Goal: Find contact information: Find contact information

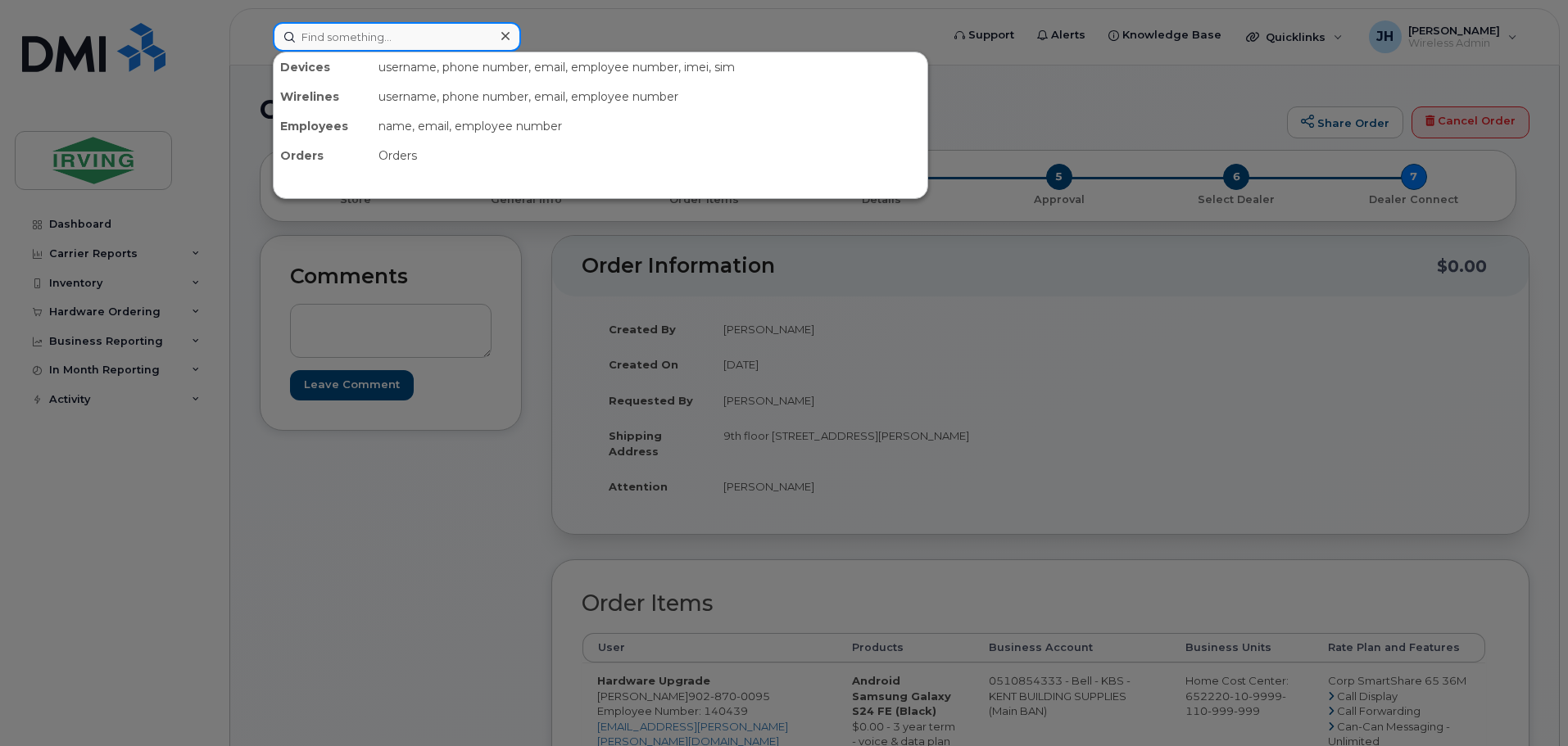
click at [400, 40] on input at bounding box center [396, 37] width 248 height 30
click at [418, 42] on input at bounding box center [396, 37] width 248 height 30
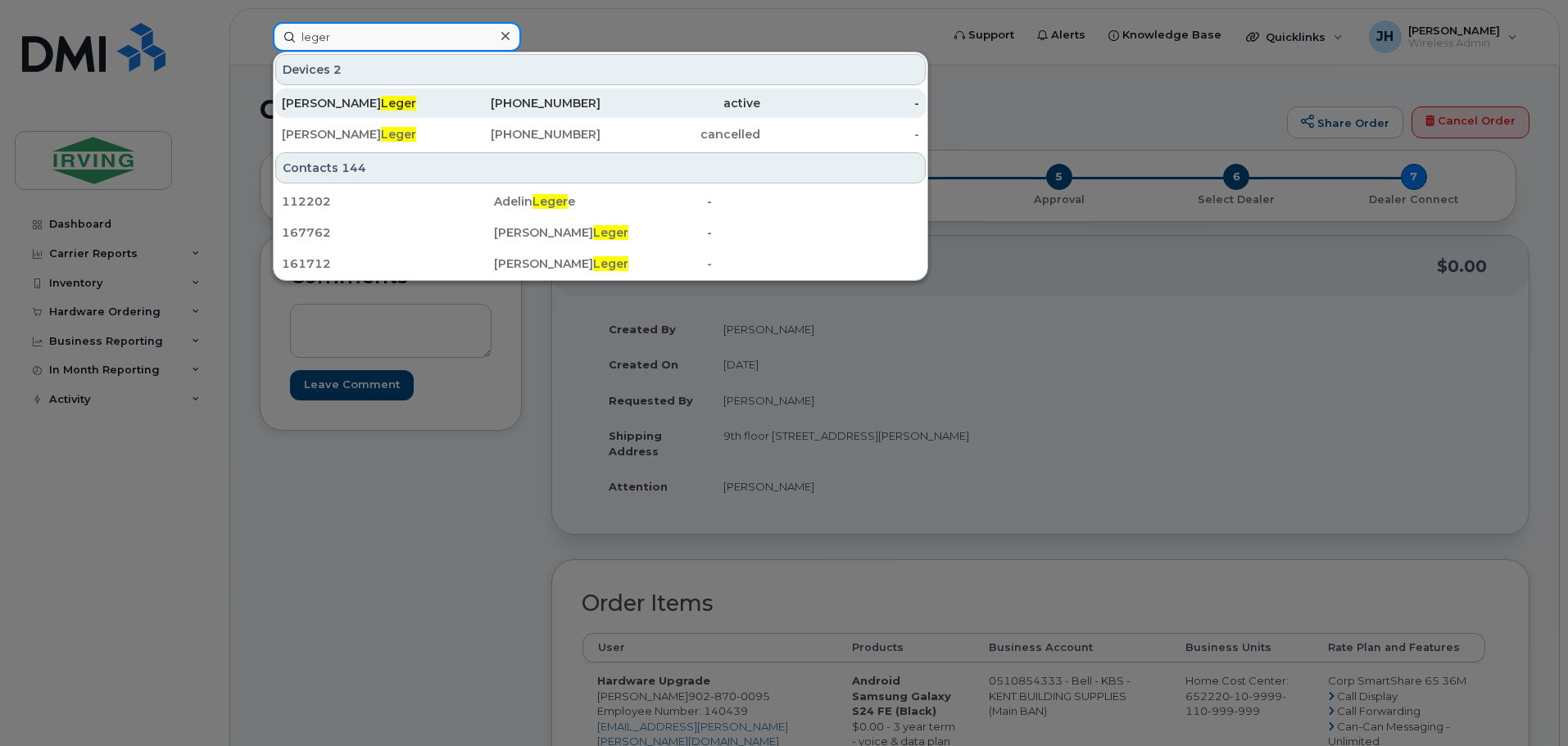
type input "leger"
click at [372, 103] on div "[PERSON_NAME]" at bounding box center [362, 103] width 160 height 16
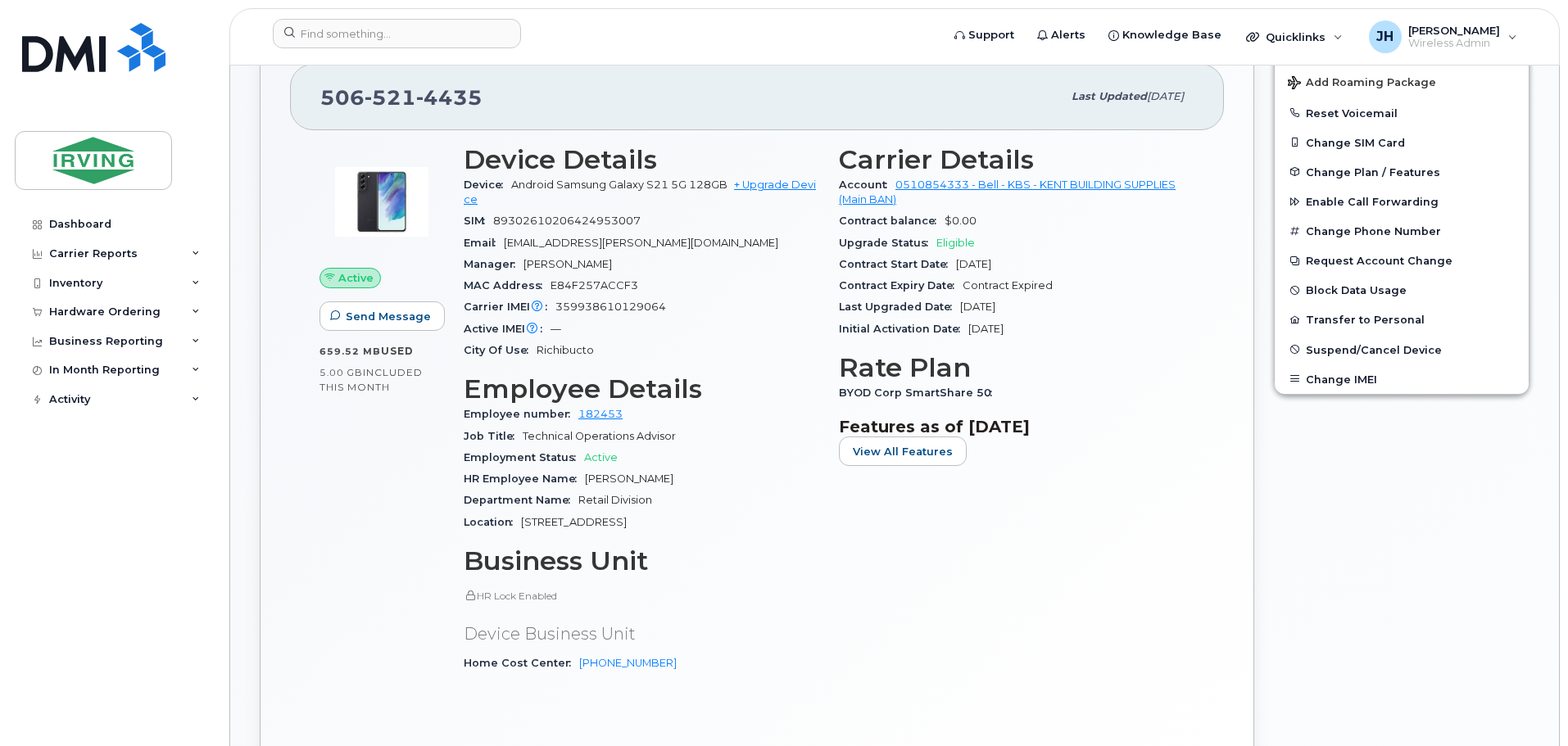
scroll to position [410, 0]
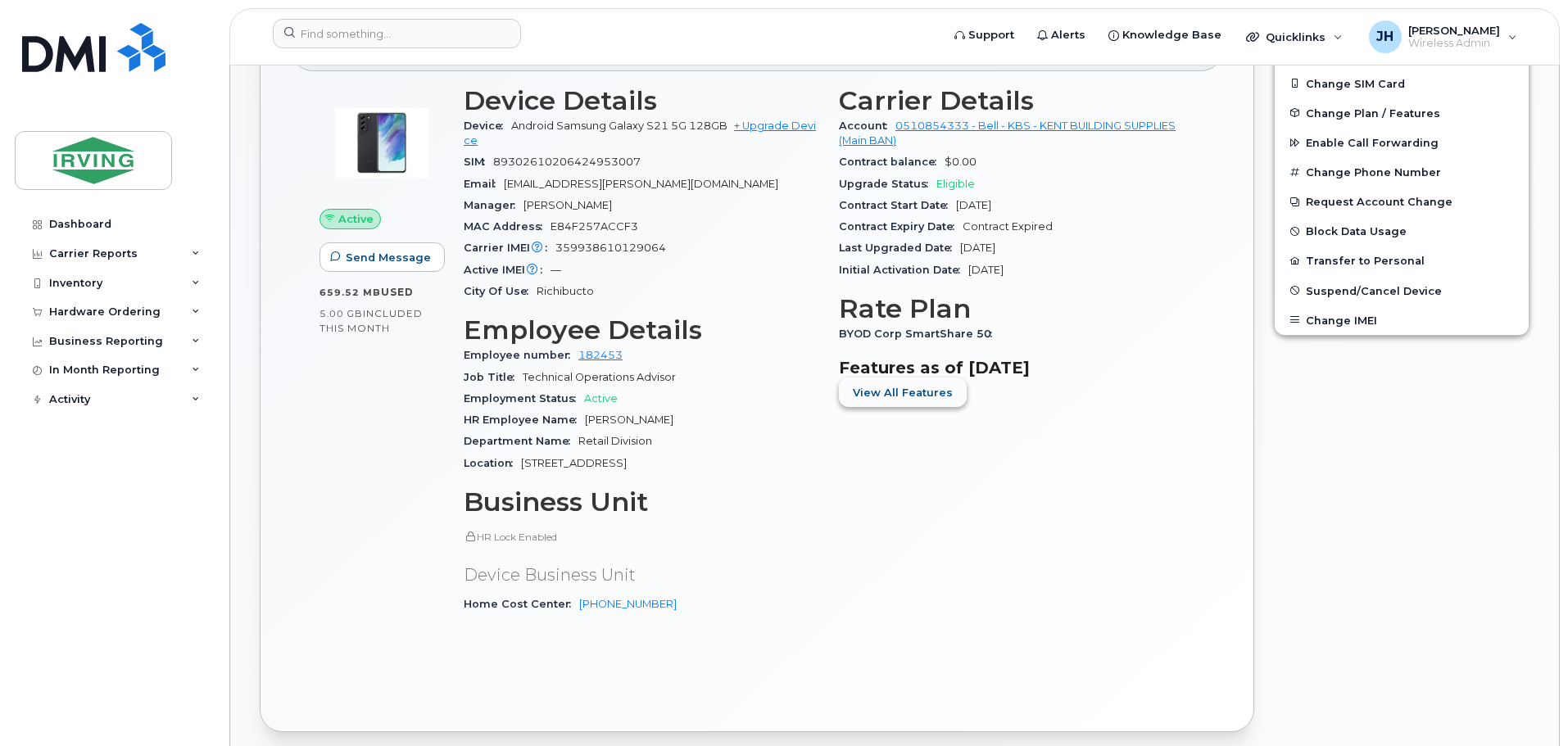
click at [908, 391] on span "View All Features" at bounding box center [903, 392] width 100 height 15
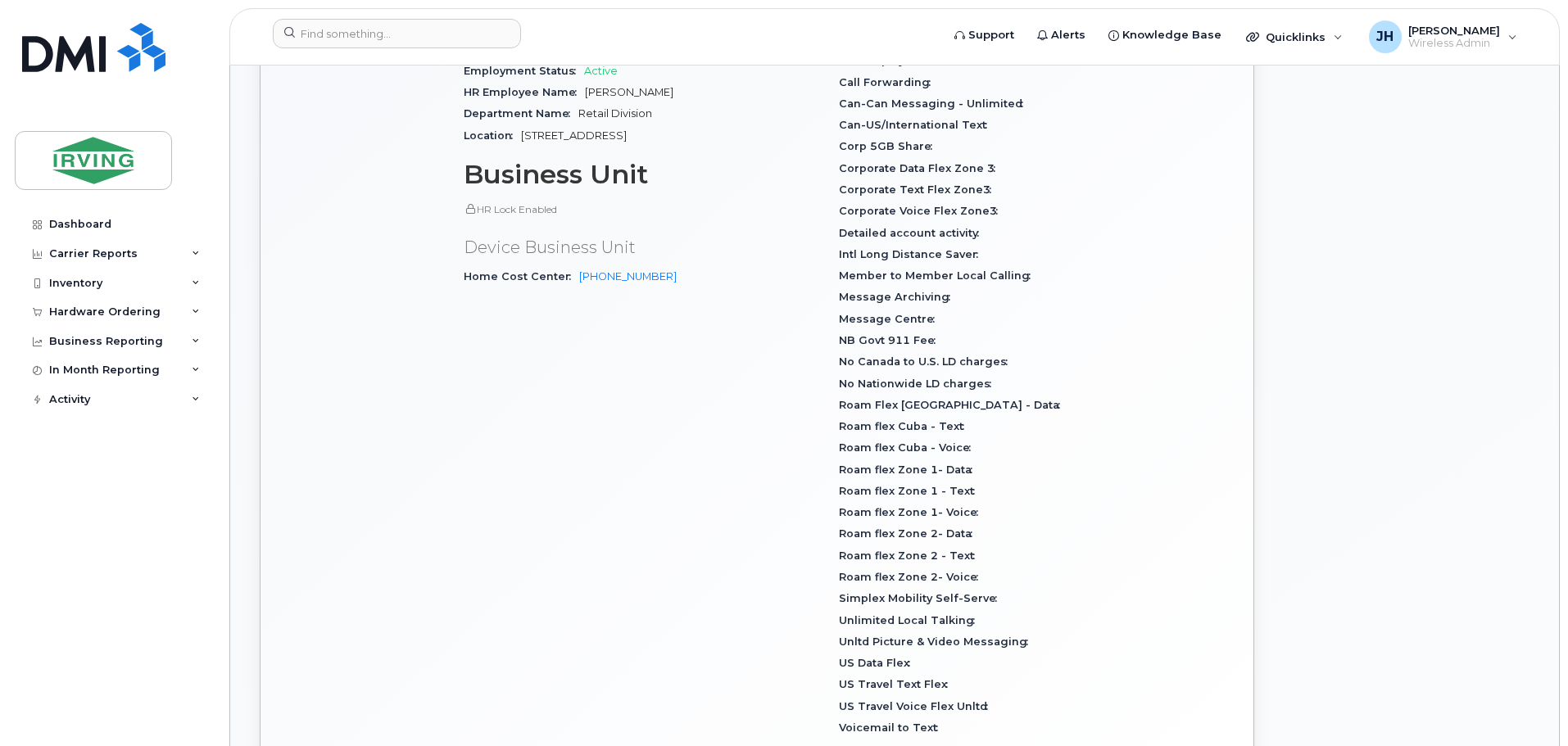
scroll to position [818, 0]
